Goal: Task Accomplishment & Management: Complete application form

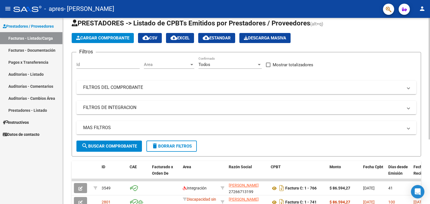
scroll to position [41, 0]
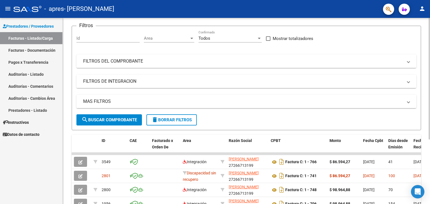
click at [430, 152] on div at bounding box center [428, 106] width 1 height 122
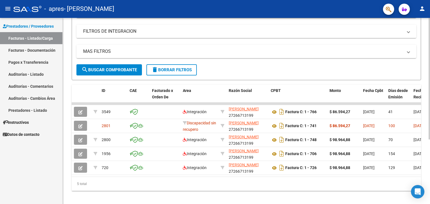
scroll to position [91, 0]
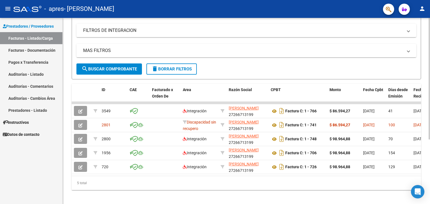
click at [429, 158] on div at bounding box center [428, 141] width 1 height 122
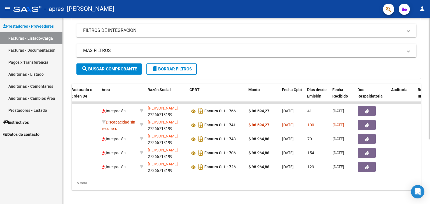
scroll to position [0, 83]
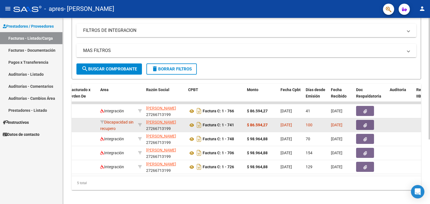
click at [139, 127] on div at bounding box center [140, 125] width 4 height 6
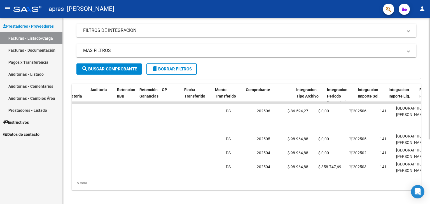
scroll to position [0, 382]
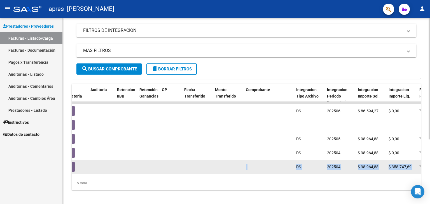
drag, startPoint x: 260, startPoint y: 175, endPoint x: 203, endPoint y: 173, distance: 56.5
click at [203, 173] on datatable-body "3549 Integración DUNNE GABRIELA 27266713199 Factura C: 1 - 766 $ 86.594,27 03/0…" at bounding box center [246, 139] width 349 height 74
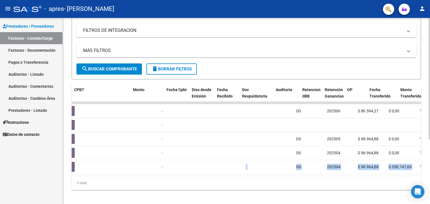
scroll to position [0, 196]
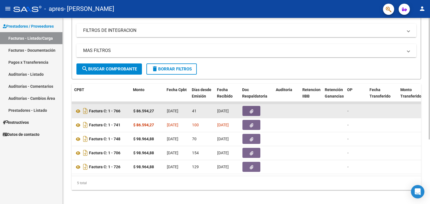
click at [250, 109] on icon "button" at bounding box center [252, 111] width 4 height 4
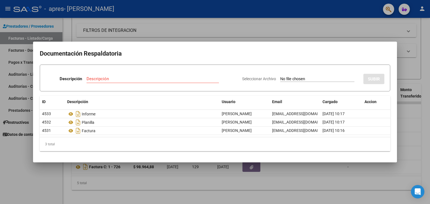
click at [346, 54] on h2 "Documentación Respaldatoria" at bounding box center [215, 53] width 350 height 11
click at [430, 17] on div at bounding box center [215, 102] width 430 height 204
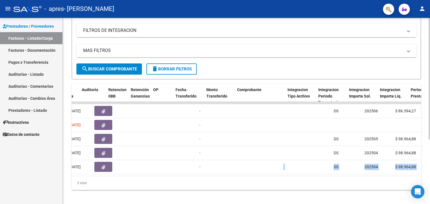
scroll to position [0, 397]
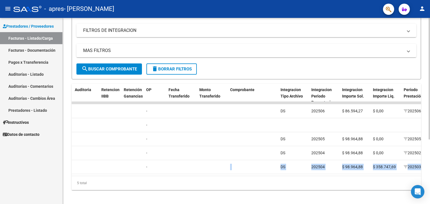
click at [294, 183] on div "5 total" at bounding box center [246, 183] width 349 height 14
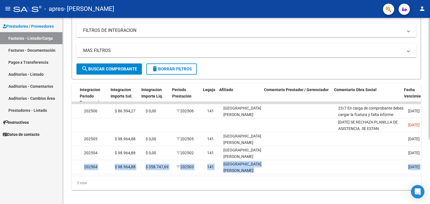
scroll to position [0, 629]
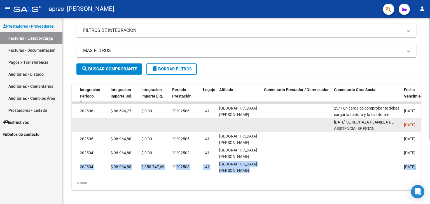
click at [404, 125] on span "[DATE]" at bounding box center [409, 125] width 11 height 4
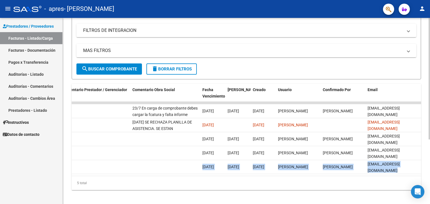
scroll to position [0, 830]
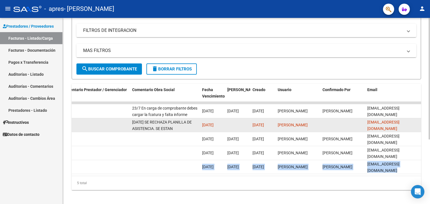
click at [162, 124] on div "[DATE] SE RECHAZA PLANILLA DE ASISTENCIA. SE ESTAN FACTURANDO 7 SESIONES Y EN L…" at bounding box center [164, 125] width 65 height 12
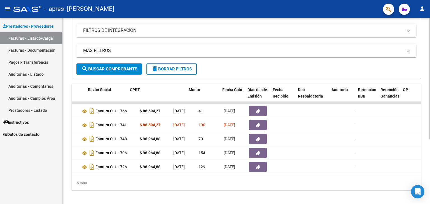
scroll to position [0, 139]
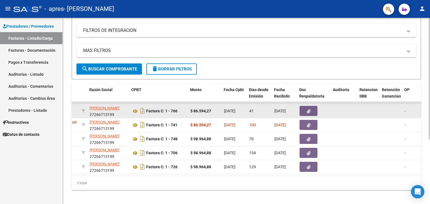
click at [307, 112] on icon "button" at bounding box center [309, 111] width 4 height 4
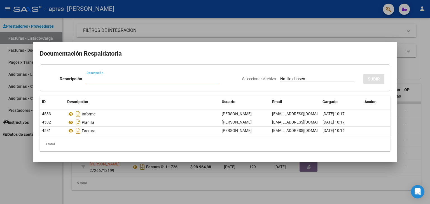
click at [262, 12] on div at bounding box center [215, 102] width 430 height 204
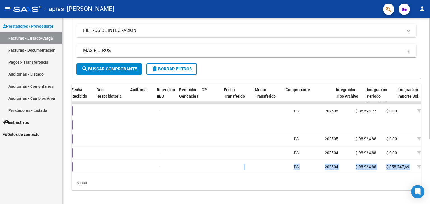
scroll to position [0, 332]
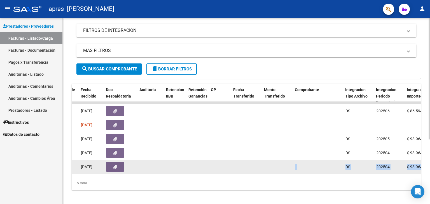
drag, startPoint x: 256, startPoint y: 174, endPoint x: 276, endPoint y: 170, distance: 21.1
click at [276, 170] on datatable-body "3549 Integración DUNNE GABRIELA 27266713199 Factura C: 1 - 766 $ 86.594,27 03/0…" at bounding box center [246, 139] width 349 height 74
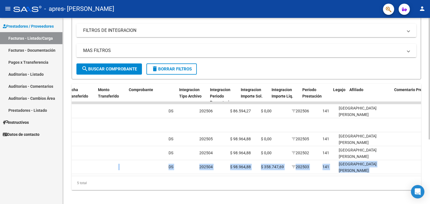
scroll to position [0, 419]
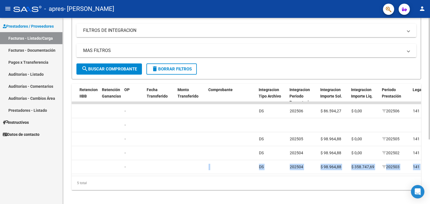
drag, startPoint x: 248, startPoint y: 175, endPoint x: 200, endPoint y: 178, distance: 49.0
click at [200, 176] on datatable-body "3549 Integración DUNNE GABRIELA 27266713199 Factura C: 1 - 766 $ 86.594,27 03/0…" at bounding box center [246, 139] width 349 height 74
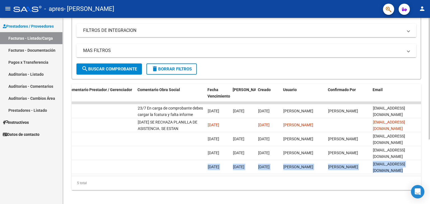
scroll to position [0, 830]
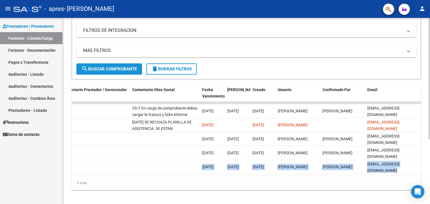
click at [114, 67] on span "search Buscar Comprobante" at bounding box center [108, 69] width 55 height 5
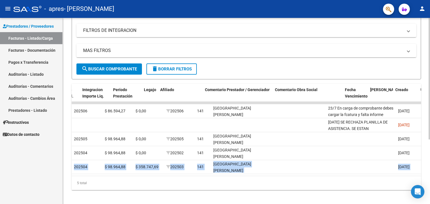
scroll to position [0, 690]
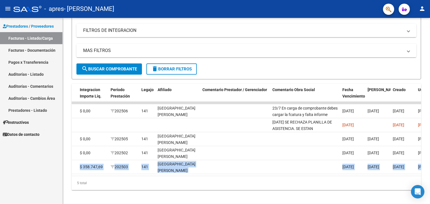
click at [22, 86] on link "Auditorías - Comentarios" at bounding box center [31, 86] width 62 height 12
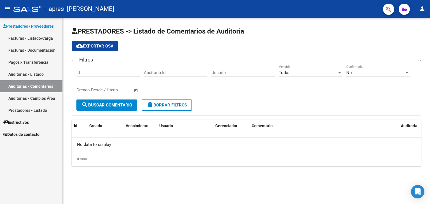
click at [39, 61] on link "Pagos x Transferencia" at bounding box center [31, 62] width 62 height 12
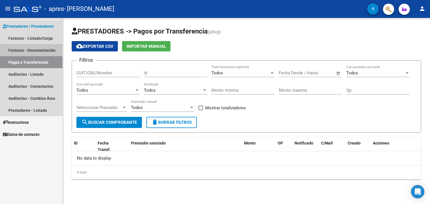
click at [38, 48] on link "Facturas - Documentación" at bounding box center [31, 50] width 62 height 12
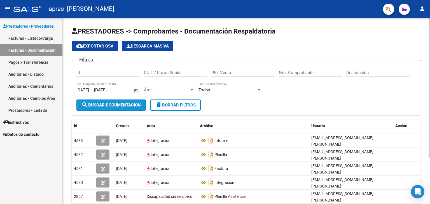
click at [110, 106] on span "search Buscar Documentacion" at bounding box center [110, 105] width 59 height 5
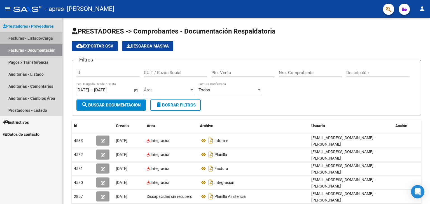
click at [35, 37] on link "Facturas - Listado/Carga" at bounding box center [31, 38] width 62 height 12
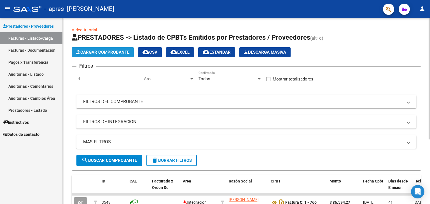
click at [113, 55] on button "Cargar Comprobante" at bounding box center [103, 52] width 62 height 10
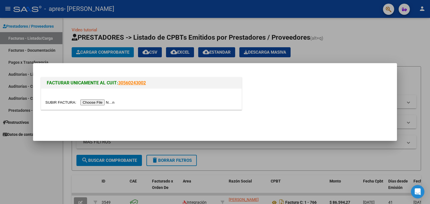
click at [104, 101] on input "file" at bounding box center [80, 103] width 71 height 6
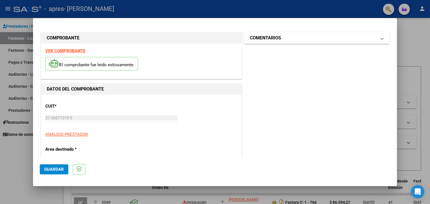
click at [351, 40] on mat-panel-title "COMENTARIOS" at bounding box center [313, 38] width 126 height 7
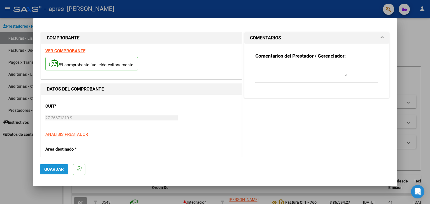
click at [57, 169] on span "Guardar" at bounding box center [54, 169] width 20 height 5
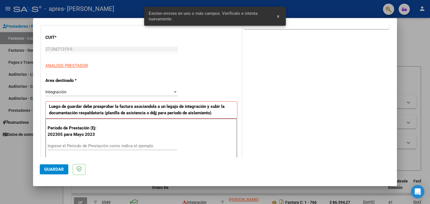
scroll to position [118, 0]
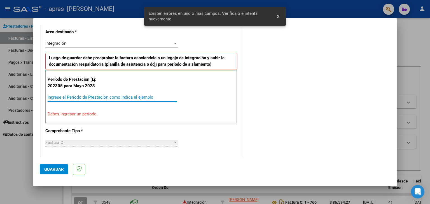
click at [75, 98] on input "Ingrese el Período de Prestación como indica el ejemplo" at bounding box center [112, 97] width 129 height 5
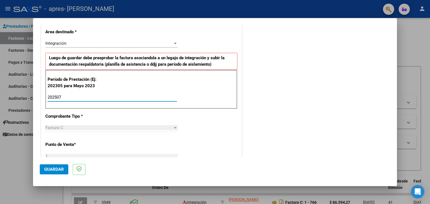
type input "202507"
click at [71, 126] on div "Factura C" at bounding box center [108, 127] width 127 height 5
click at [174, 127] on div at bounding box center [175, 127] width 3 height 1
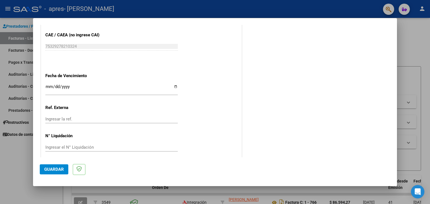
scroll to position [348, 0]
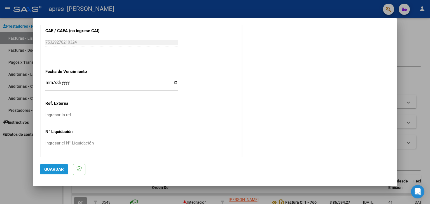
click at [56, 171] on span "Guardar" at bounding box center [54, 169] width 20 height 5
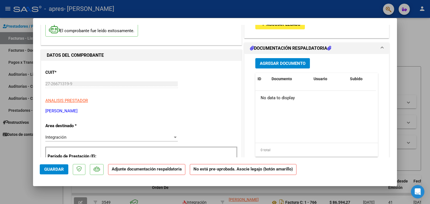
scroll to position [46, 0]
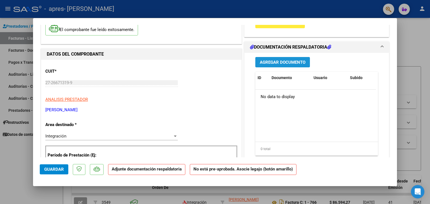
click at [270, 61] on span "Agregar Documento" at bounding box center [283, 62] width 46 height 5
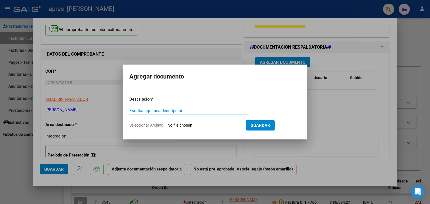
click at [149, 110] on input "Escriba aquí una descripcion" at bounding box center [188, 110] width 118 height 5
type input "FACTURA"
click at [191, 125] on input "Seleccionar Archivo" at bounding box center [204, 125] width 74 height 5
type input "C:\fakepath\27266713199_011_00001_00000778.pdf"
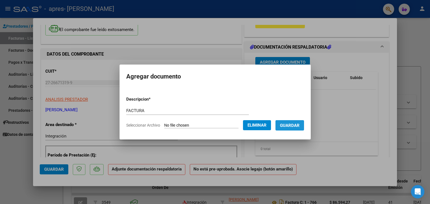
click at [299, 125] on span "Guardar" at bounding box center [290, 125] width 20 height 5
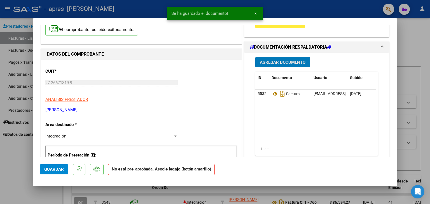
click at [316, 45] on h1 "DOCUMENTACIÓN RESPALDATORIA" at bounding box center [290, 47] width 81 height 7
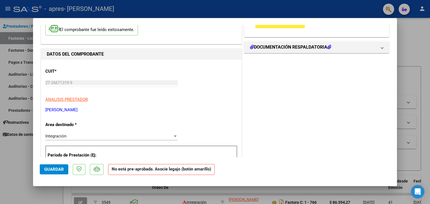
scroll to position [0, 0]
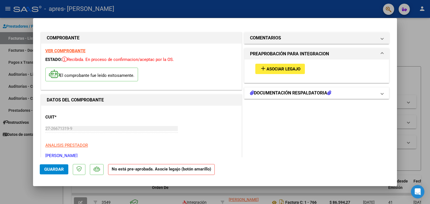
click at [256, 94] on h1 "DOCUMENTACIÓN RESPALDATORIA" at bounding box center [290, 93] width 81 height 7
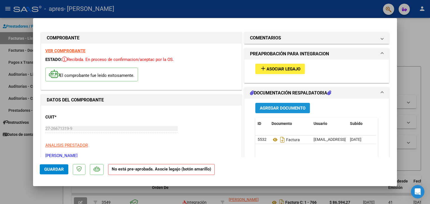
click at [271, 106] on span "Agregar Documento" at bounding box center [283, 108] width 46 height 5
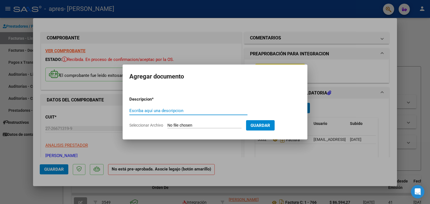
click at [172, 126] on input "Seleccionar Archivo" at bounding box center [204, 125] width 74 height 5
type input "C:\fakepath\PLANILLA JULIO TIRABOSCHI.pdf"
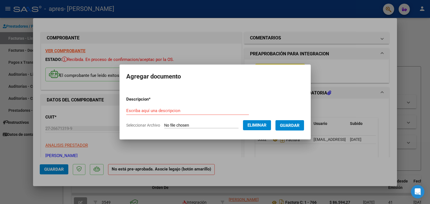
click at [291, 126] on span "Guardar" at bounding box center [290, 125] width 20 height 5
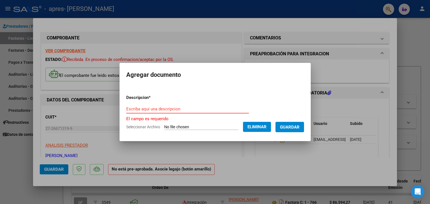
click at [178, 111] on input "Escriba aquí una descripcion" at bounding box center [187, 109] width 123 height 5
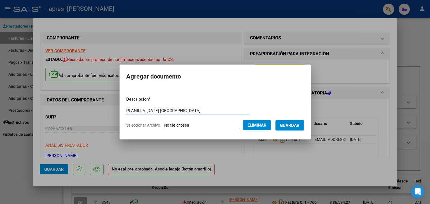
type input "PLANILLA JULIO 2025 TIRABOSCHI"
click at [293, 128] on button "Guardar" at bounding box center [289, 125] width 29 height 10
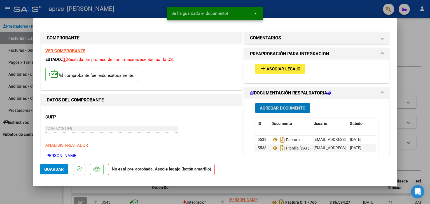
click at [292, 71] on span "Asociar Legajo" at bounding box center [283, 69] width 34 height 5
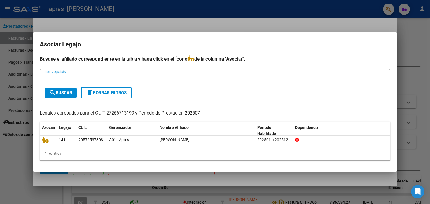
click at [62, 79] on input "CUIL / Apellido" at bounding box center [75, 78] width 63 height 5
click at [63, 78] on input "CUIL / Apellido" at bounding box center [75, 78] width 63 height 5
click at [57, 94] on span "search Buscar" at bounding box center [60, 92] width 23 height 5
click at [62, 93] on span "search Buscar" at bounding box center [60, 92] width 23 height 5
click at [71, 78] on input "TIRABOSCHI" at bounding box center [75, 78] width 63 height 5
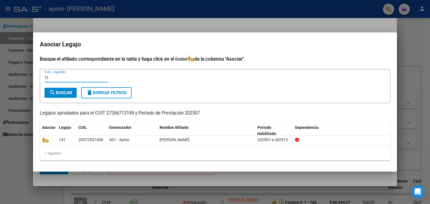
type input "T"
click at [74, 77] on input "CUIL / Apellido" at bounding box center [75, 78] width 63 height 5
paste input "501473102"
click at [67, 91] on span "search Buscar" at bounding box center [60, 92] width 23 height 5
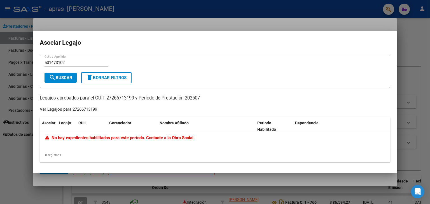
click at [72, 64] on input "501473102" at bounding box center [75, 62] width 63 height 5
type input "5"
click at [205, 28] on div at bounding box center [215, 102] width 430 height 204
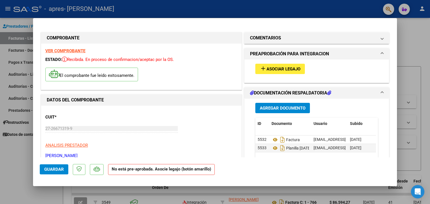
click at [272, 66] on span "add Asociar Legajo" at bounding box center [280, 68] width 41 height 5
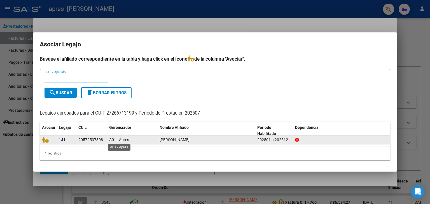
click at [118, 140] on span "A01 - Apres" at bounding box center [119, 140] width 20 height 4
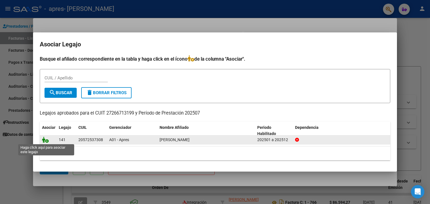
click at [46, 141] on icon at bounding box center [45, 140] width 7 height 6
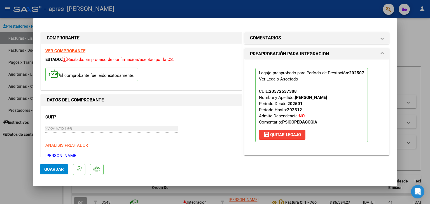
click at [55, 169] on span "Guardar" at bounding box center [54, 169] width 20 height 5
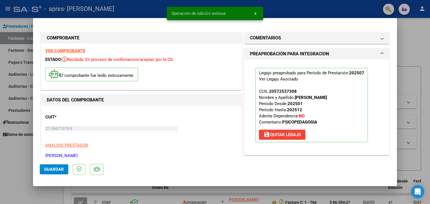
click at [309, 8] on div at bounding box center [215, 102] width 430 height 204
type input "$ 0,00"
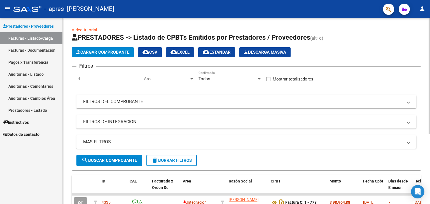
click at [107, 158] on span "search Buscar Comprobante" at bounding box center [108, 160] width 55 height 5
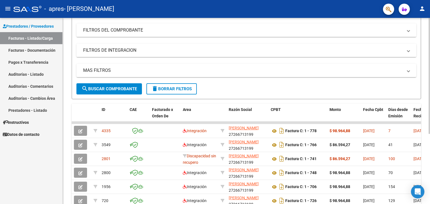
scroll to position [73, 0]
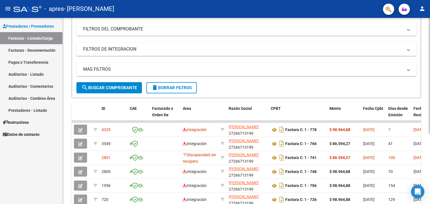
click at [426, 151] on div "Video tutorial PRESTADORES -> Listado de CPBTs Emitidos por Prestadores / Prove…" at bounding box center [247, 93] width 369 height 296
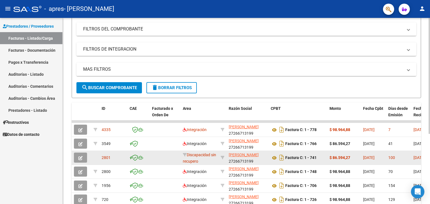
click at [323, 158] on div "Factura C: 1 - 741" at bounding box center [298, 157] width 54 height 9
click at [78, 158] on icon "button" at bounding box center [80, 158] width 4 height 4
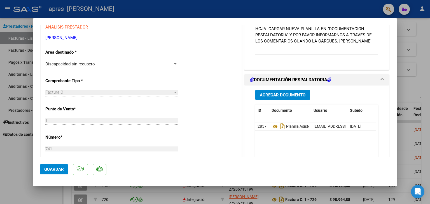
scroll to position [99, 0]
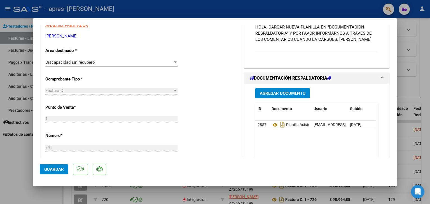
click at [313, 79] on h1 "DOCUMENTACIÓN RESPALDATORIA" at bounding box center [290, 78] width 81 height 7
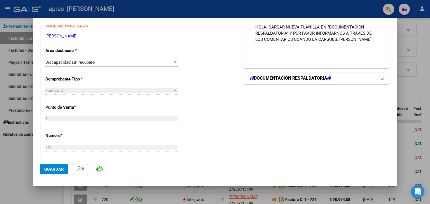
click at [313, 79] on h1 "DOCUMENTACIÓN RESPALDATORIA" at bounding box center [290, 78] width 81 height 7
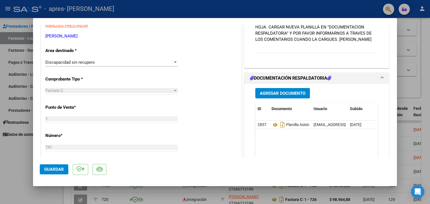
click at [284, 97] on button "Agregar Documento" at bounding box center [282, 93] width 55 height 10
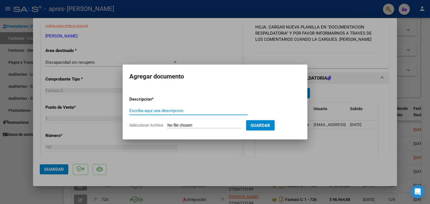
click at [190, 126] on input "Seleccionar Archivo" at bounding box center [204, 125] width 74 height 5
type input "C:\fakepath\PLANILLA MAYO 2025 TIRABOSCHI.pdf"
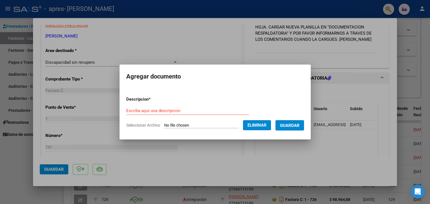
click at [289, 126] on span "Guardar" at bounding box center [290, 125] width 20 height 5
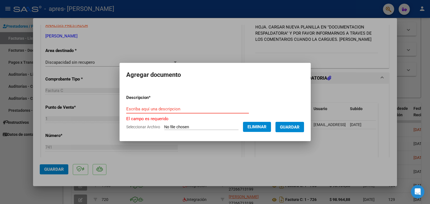
click at [156, 107] on input "Escriba aquí una descripcion" at bounding box center [187, 109] width 123 height 5
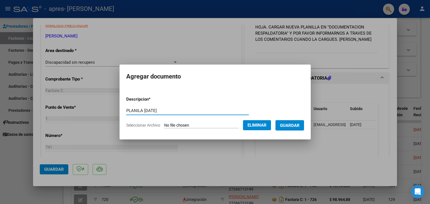
type input "PLANILA MAYO 2025"
click at [291, 132] on form "Descripcion * PLANILA MAYO 2025 Escriba aquí una descripcion Seleccionar Archiv…" at bounding box center [215, 112] width 178 height 41
click at [291, 124] on span "Guardar" at bounding box center [290, 125] width 20 height 5
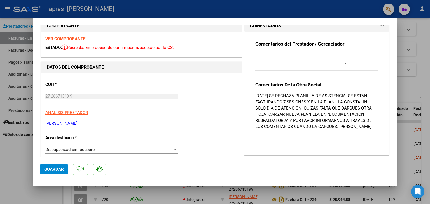
scroll to position [9, 0]
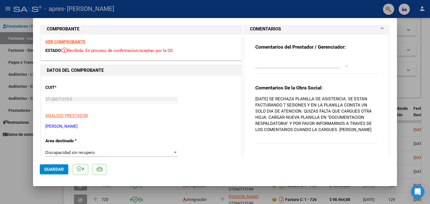
click at [255, 69] on div at bounding box center [297, 64] width 85 height 19
click at [259, 63] on textarea at bounding box center [301, 61] width 92 height 11
type textarea "Seagrega doc"
click at [377, 70] on div "Comentarios del Prestador / Gerenciador: Seagrega doc Comentarios De la Obra So…" at bounding box center [316, 94] width 131 height 119
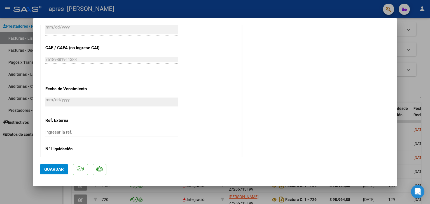
scroll to position [293, 0]
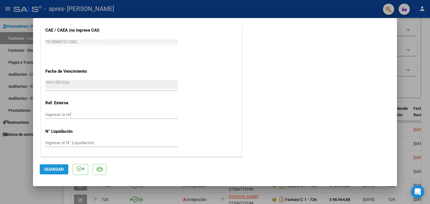
click at [66, 172] on button "Guardar" at bounding box center [54, 170] width 29 height 10
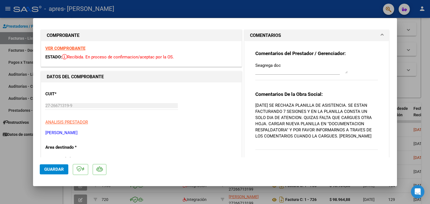
scroll to position [0, 0]
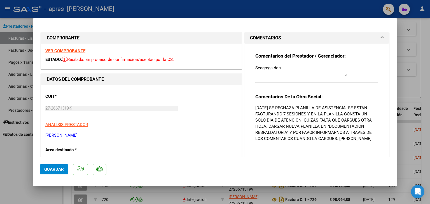
click at [323, 12] on div at bounding box center [215, 102] width 430 height 204
type input "$ 0,00"
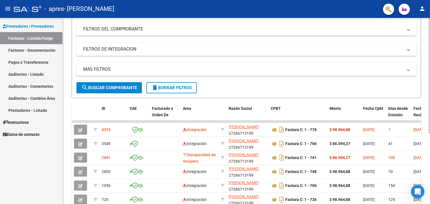
scroll to position [113, 0]
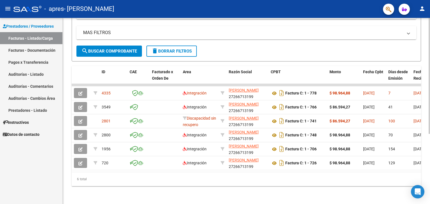
click at [429, 133] on div at bounding box center [428, 146] width 1 height 116
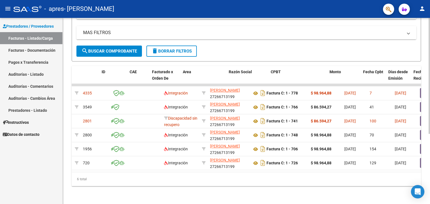
scroll to position [0, 0]
